Goal: Transaction & Acquisition: Book appointment/travel/reservation

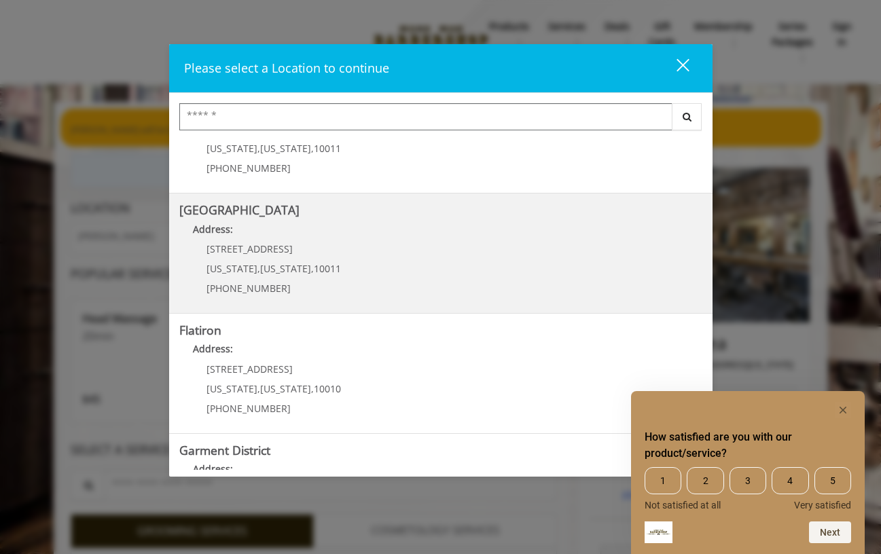
scroll to position [119, 0]
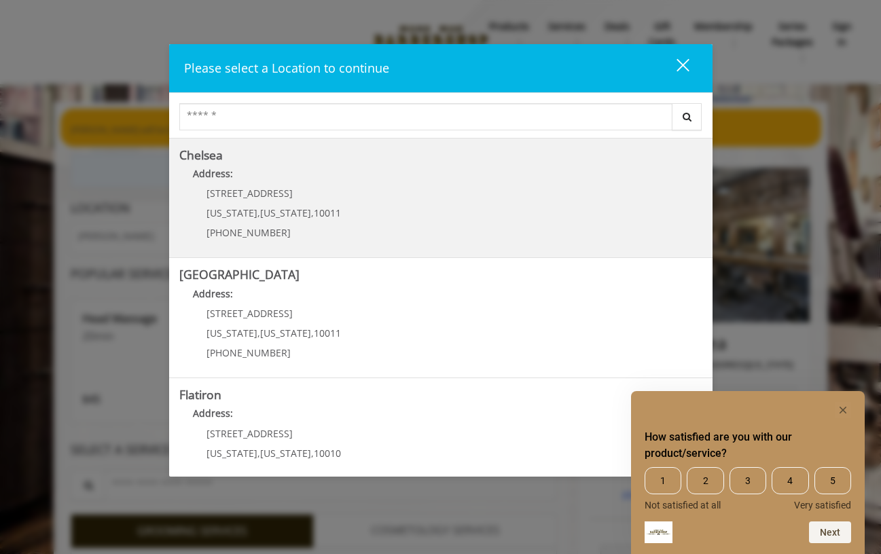
click at [350, 208] on link "Chelsea Address: [STREET_ADDRESS][US_STATE][US_STATE] (917) 639-3902" at bounding box center [440, 198] width 523 height 99
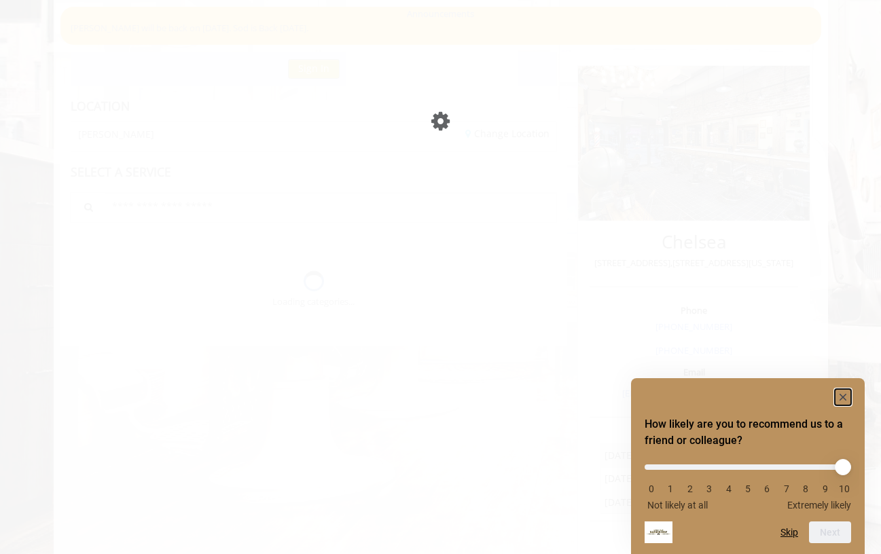
click at [844, 396] on rect "Hide survey" at bounding box center [843, 397] width 16 height 16
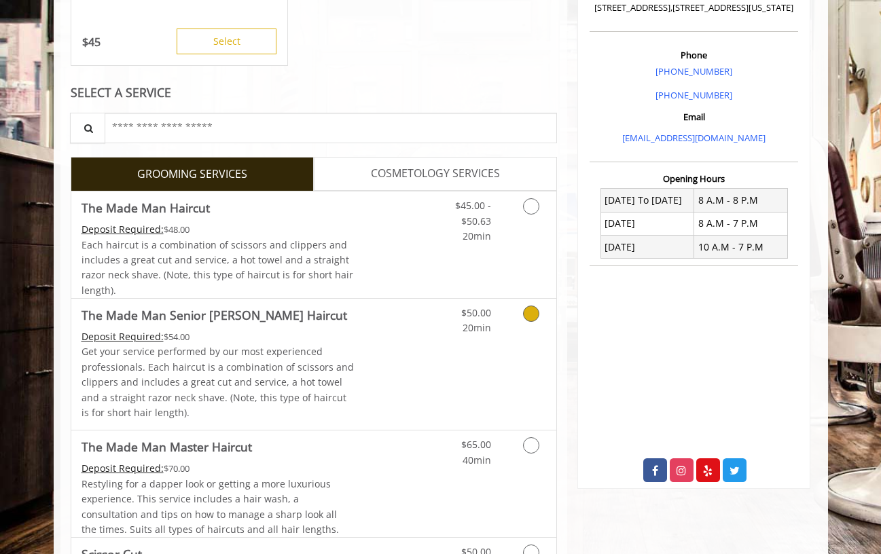
scroll to position [356, 0]
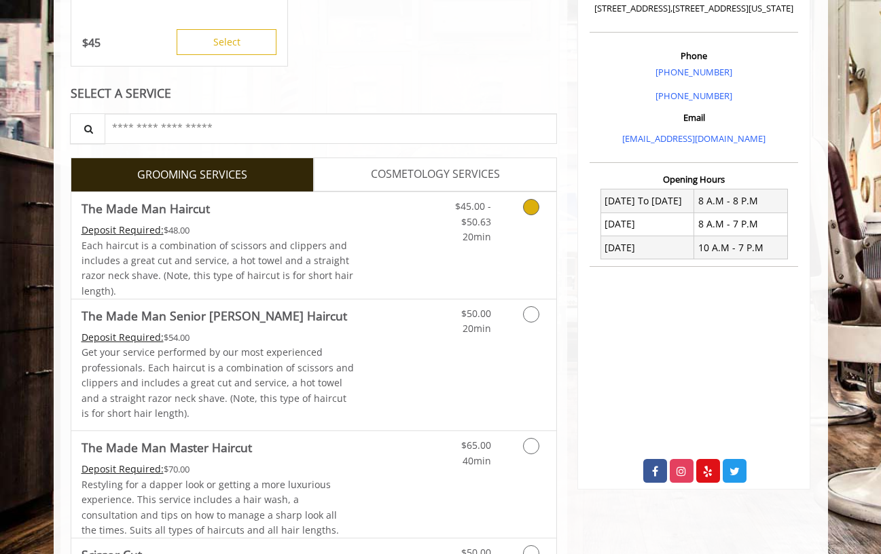
click at [435, 242] on link "$45.00 - $50.63 20min" at bounding box center [463, 218] width 56 height 52
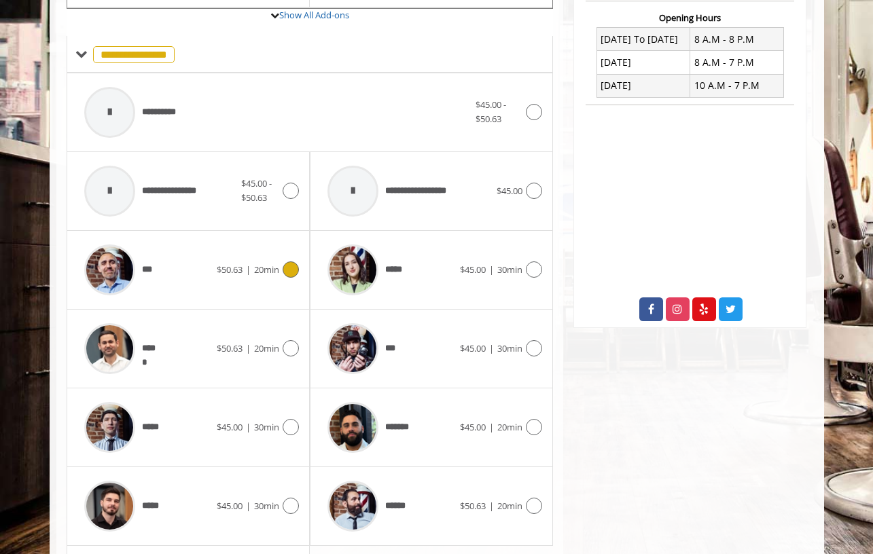
scroll to position [543, 0]
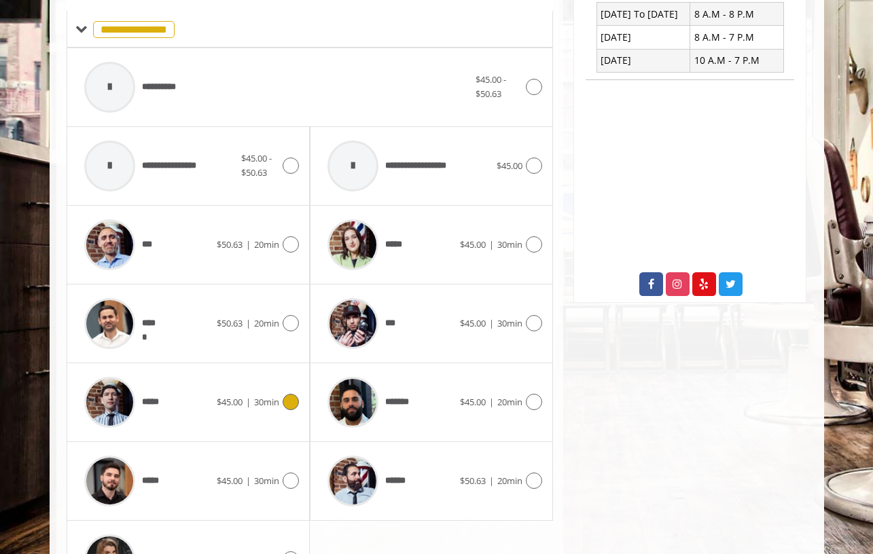
click at [273, 400] on span "30min" at bounding box center [266, 402] width 25 height 12
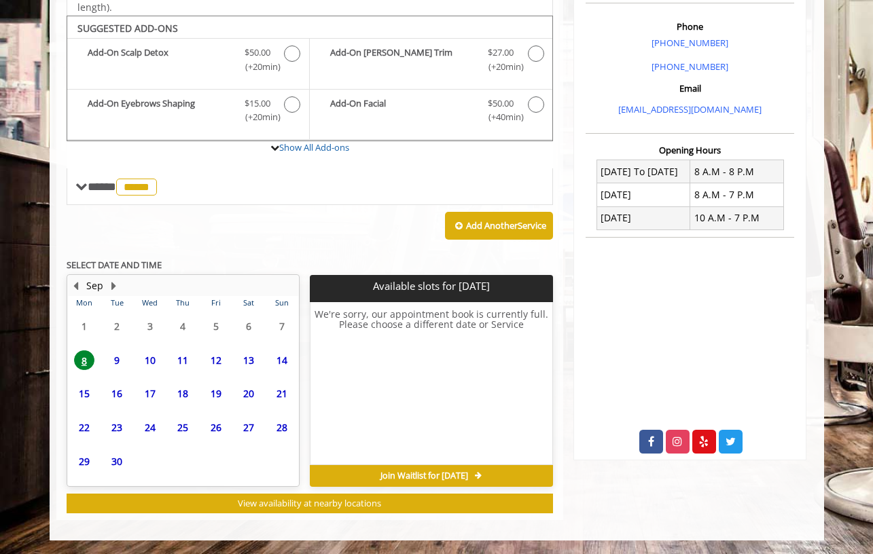
scroll to position [384, 0]
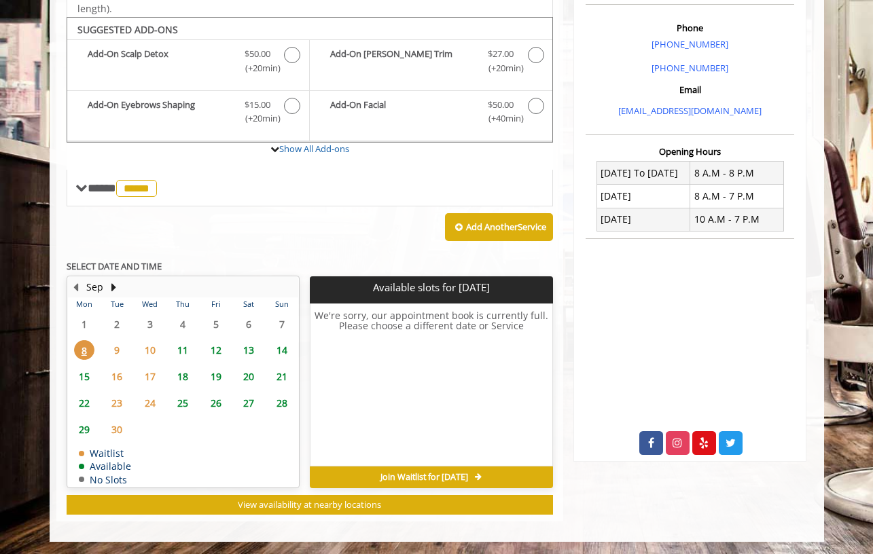
click at [180, 354] on span "11" at bounding box center [182, 350] width 20 height 20
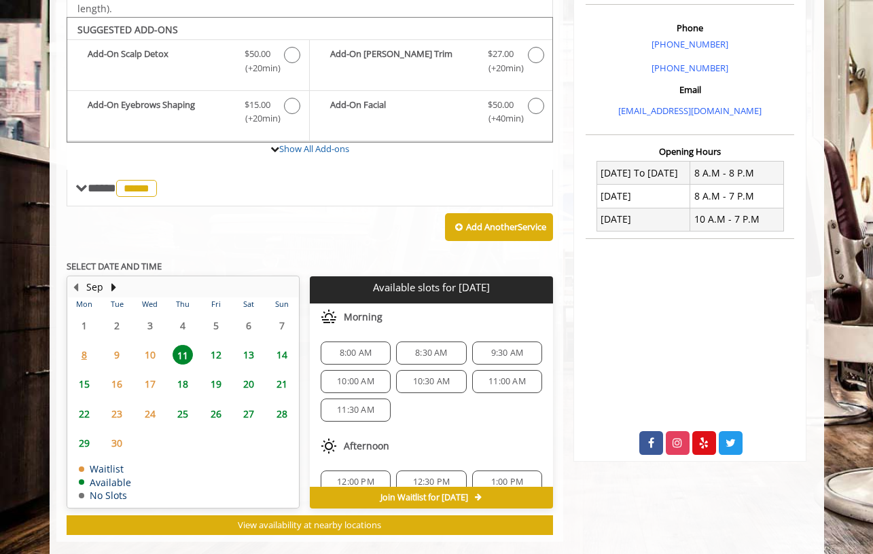
scroll to position [405, 0]
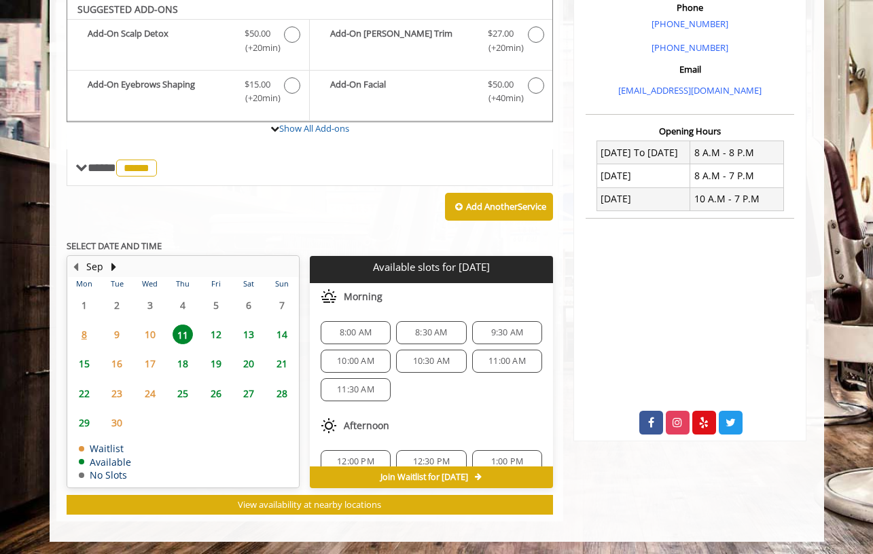
click at [343, 335] on span "8:00 AM" at bounding box center [356, 332] width 32 height 11
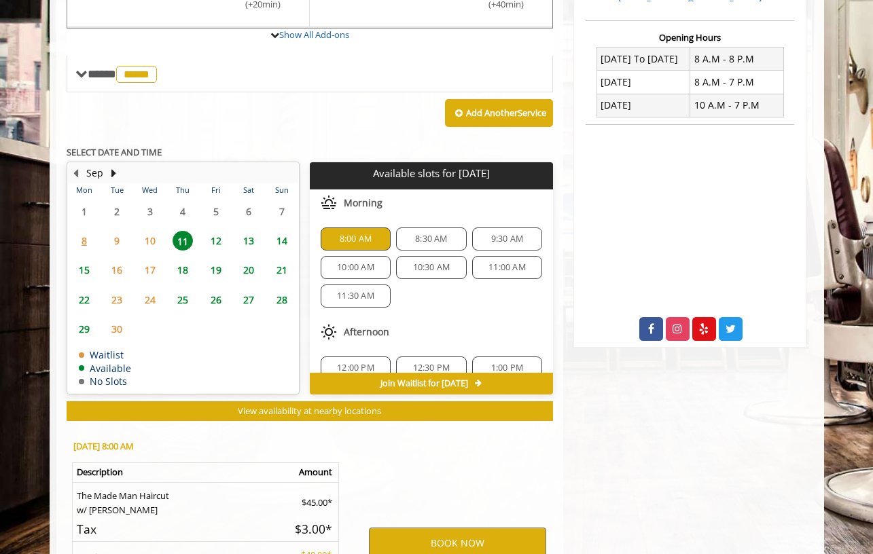
scroll to position [651, 0]
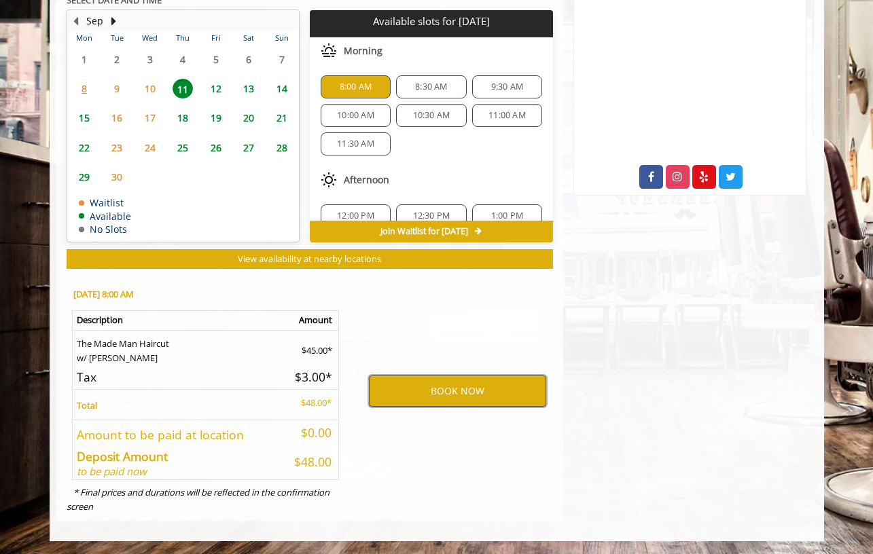
click at [395, 384] on button "BOOK NOW" at bounding box center [457, 391] width 177 height 31
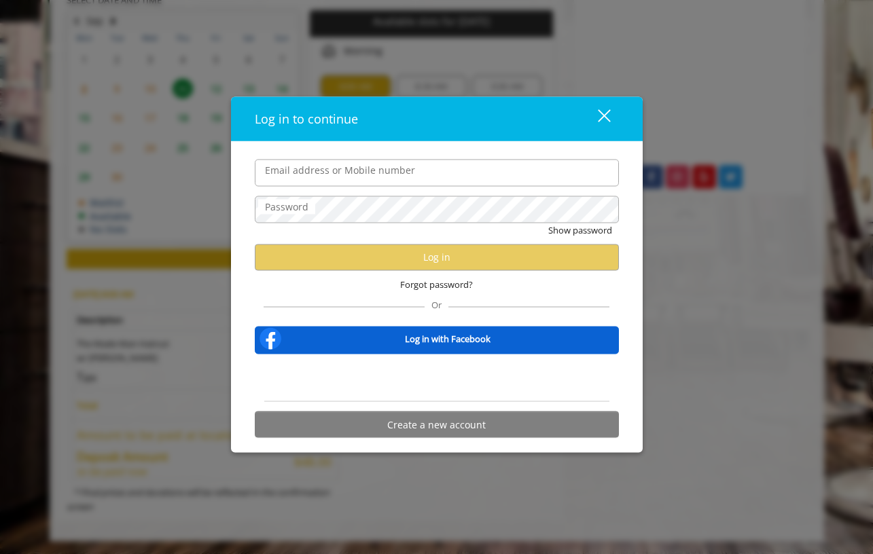
click at [336, 172] on input "Email address or Mobile number" at bounding box center [437, 172] width 364 height 27
